Goal: Information Seeking & Learning: Find specific page/section

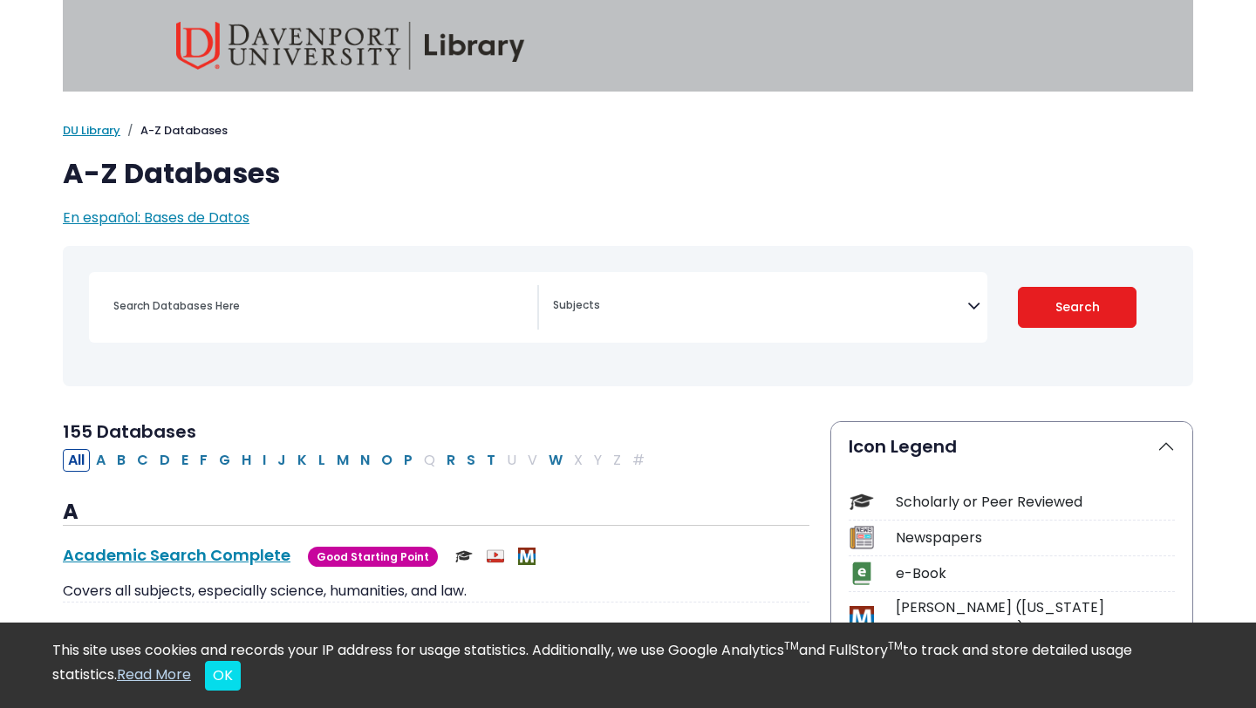
scroll to position [105, 0]
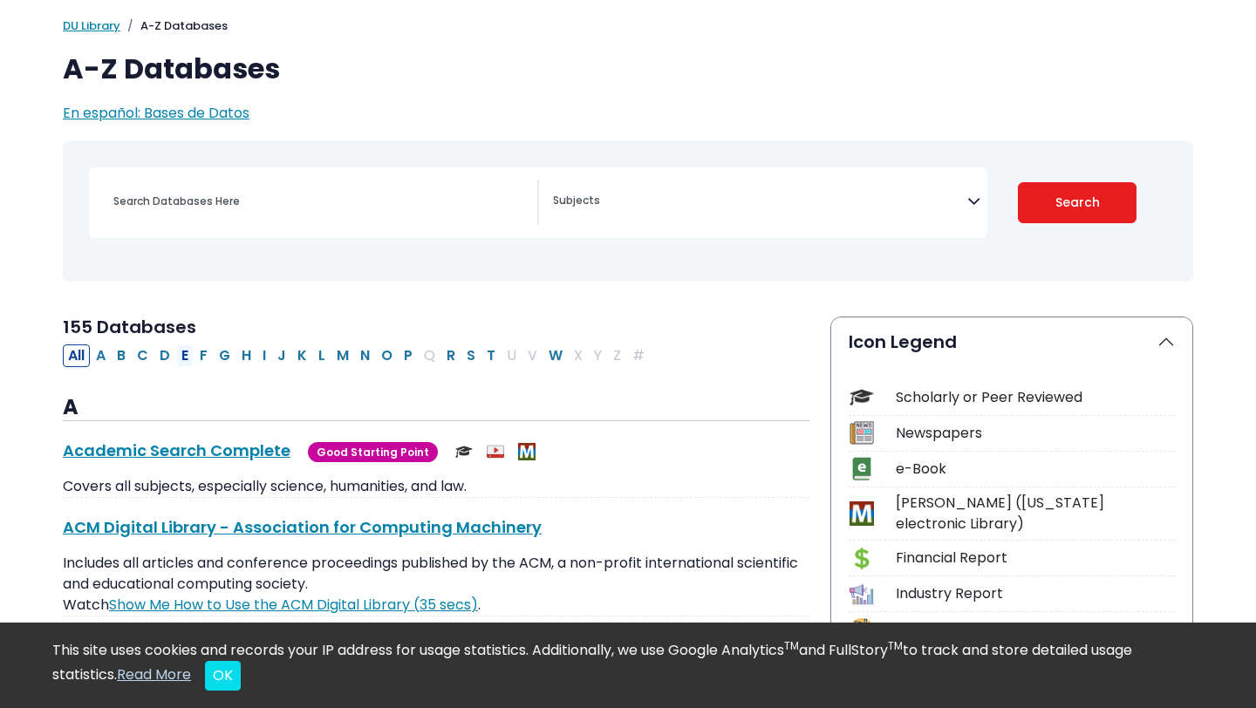
click at [185, 358] on button "E" at bounding box center [184, 356] width 17 height 23
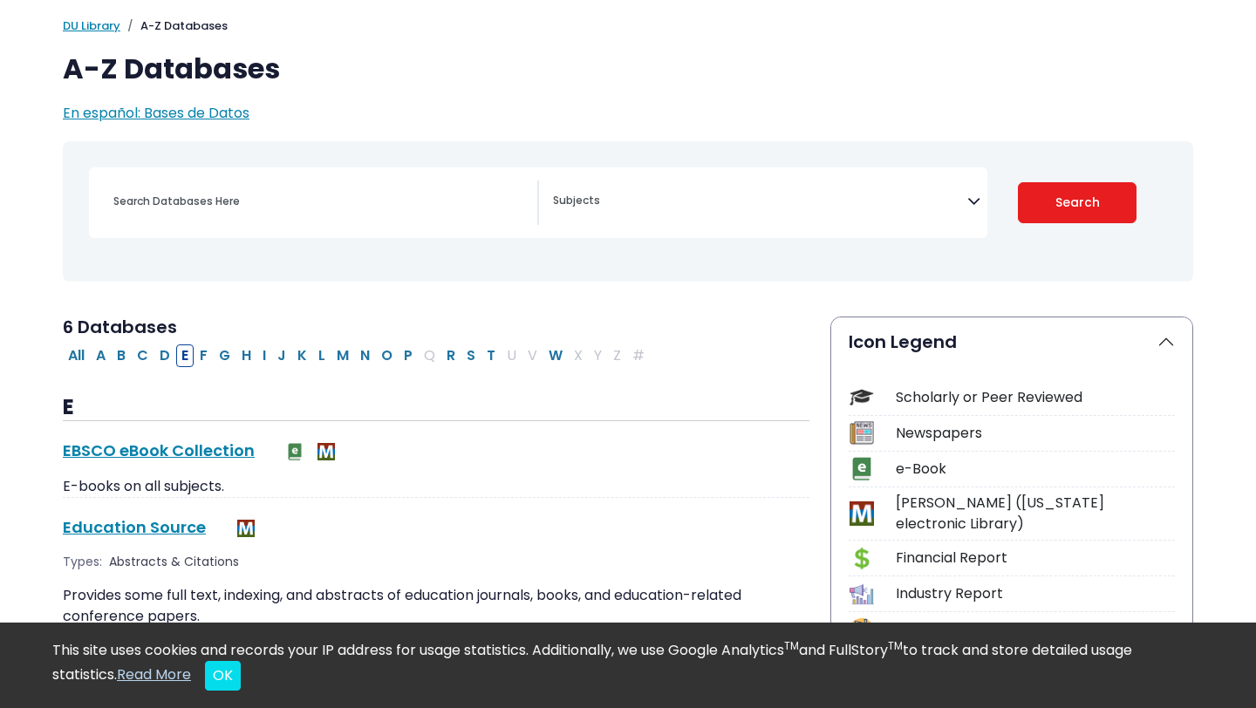
click at [180, 437] on div "E EBSCO eBook Collection This link opens in a new window E-books on all subject…" at bounding box center [436, 701] width 747 height 613
click at [184, 449] on link "EBSCO eBook Collection This link opens in a new window" at bounding box center [159, 451] width 192 height 22
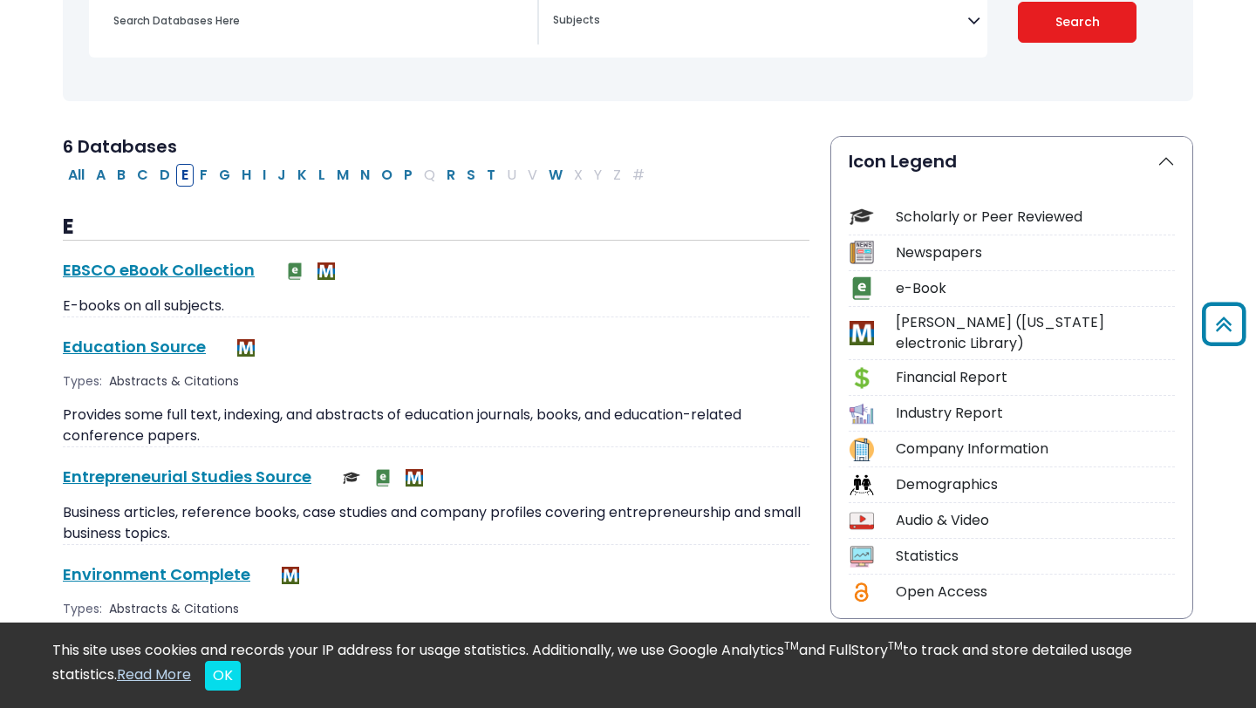
scroll to position [277, 0]
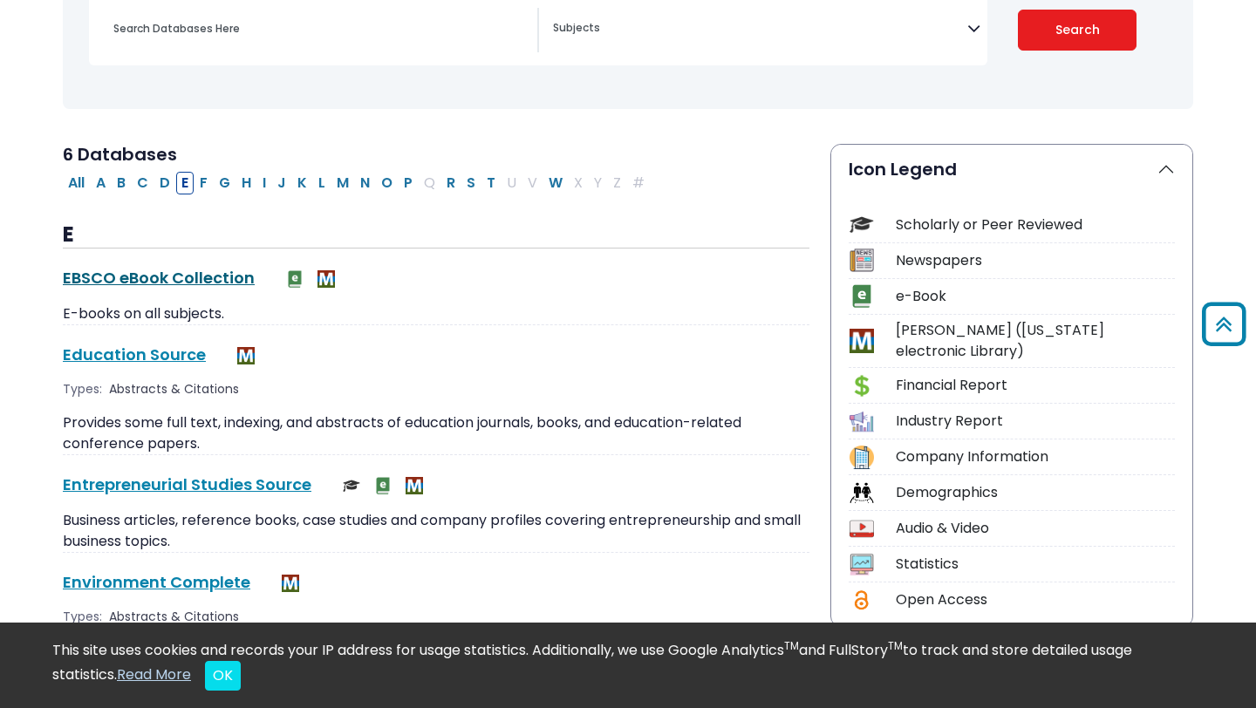
click at [177, 279] on link "EBSCO eBook Collection This link opens in a new window" at bounding box center [159, 278] width 192 height 22
click at [147, 191] on button "C" at bounding box center [143, 183] width 22 height 23
select select "Database Subject Filter"
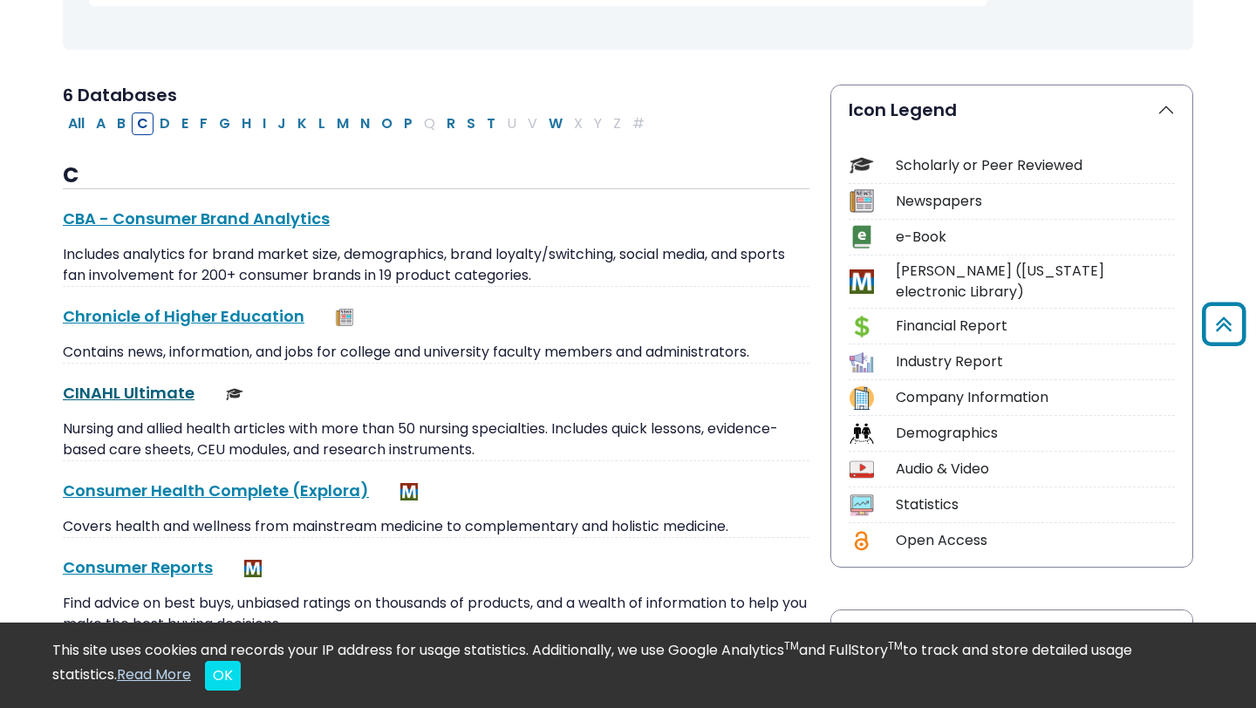
scroll to position [338, 0]
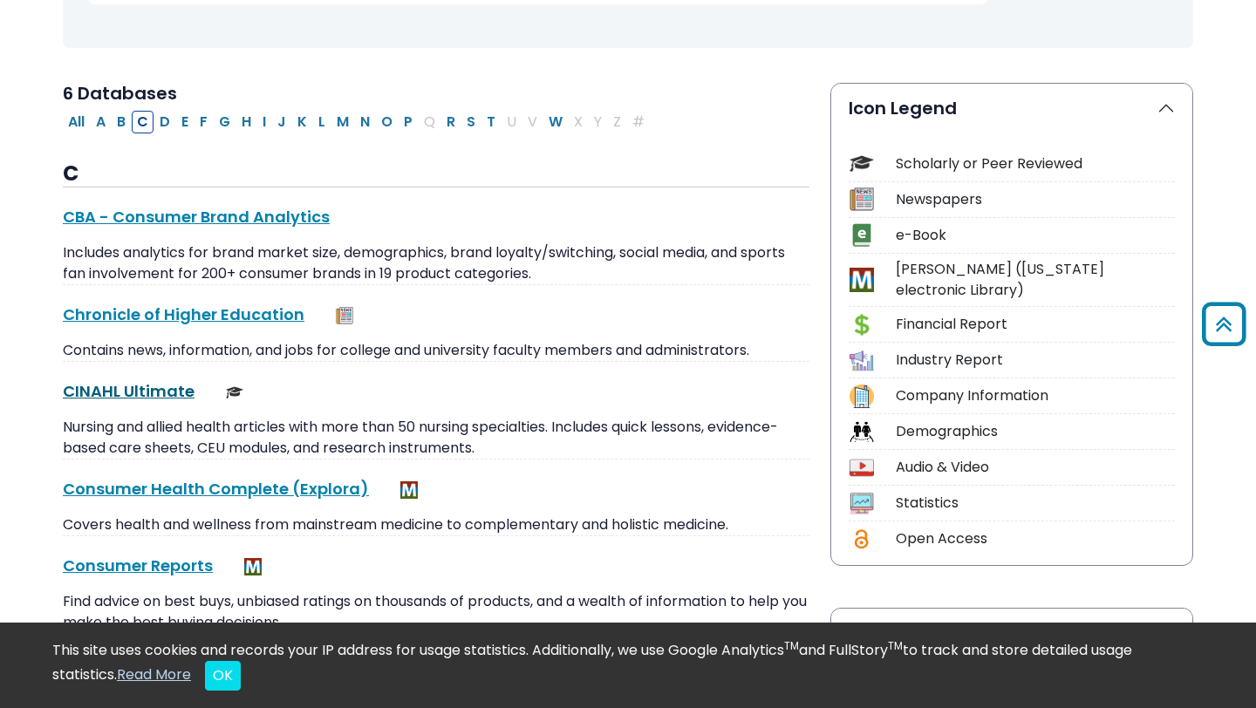
click at [147, 392] on link "CINAHL Ultimate This link opens in a new window" at bounding box center [129, 391] width 132 height 22
